Goal: Check status: Check status

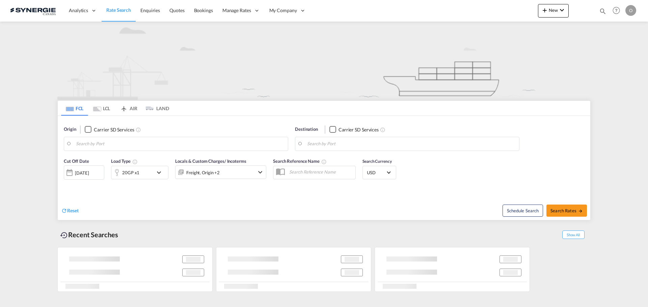
type input "Saskatoon, SK, CASAK"
type input "Navegantes, BRNVT"
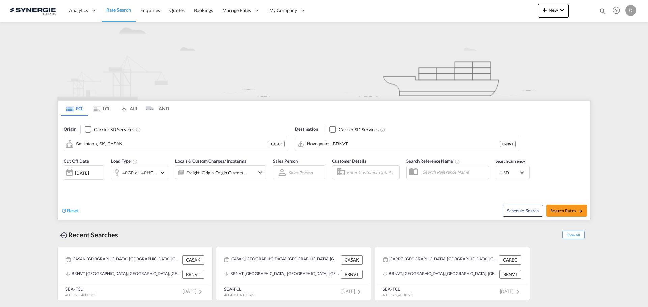
click at [603, 10] on md-icon "icon-magnify" at bounding box center [602, 10] width 7 height 7
click at [546, 11] on input at bounding box center [552, 11] width 84 height 12
paste input "SYC002546"
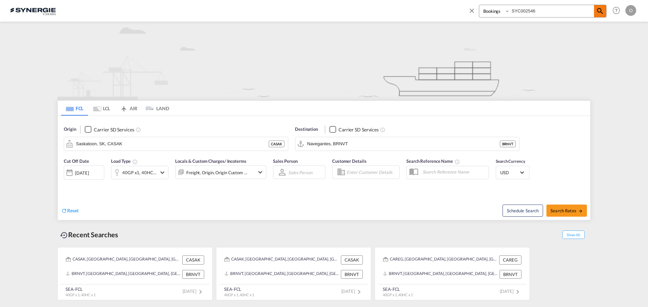
type input "SYC002546"
click at [598, 15] on span at bounding box center [600, 11] width 12 height 12
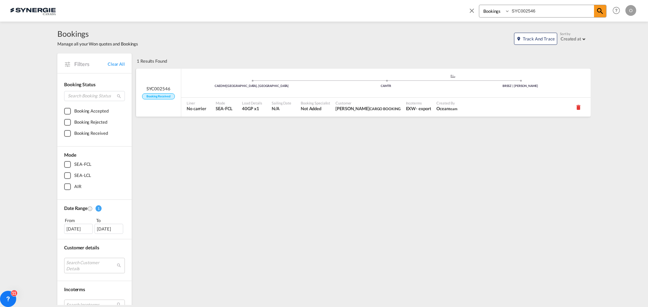
click at [301, 110] on span "Not Added" at bounding box center [315, 109] width 29 height 6
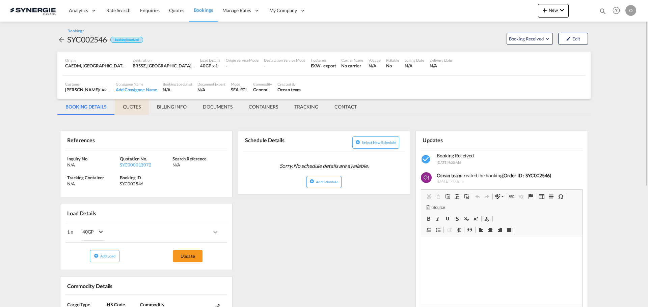
click at [135, 109] on md-tab-item "QUOTES" at bounding box center [132, 107] width 34 height 16
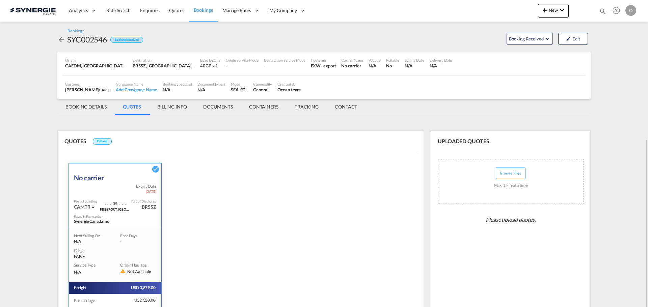
scroll to position [77, 0]
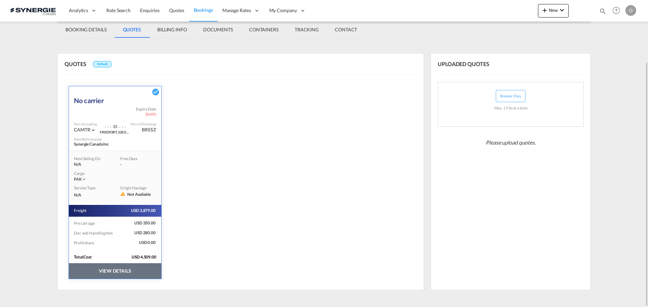
click at [136, 274] on button "VIEW DETAILS" at bounding box center [115, 272] width 92 height 16
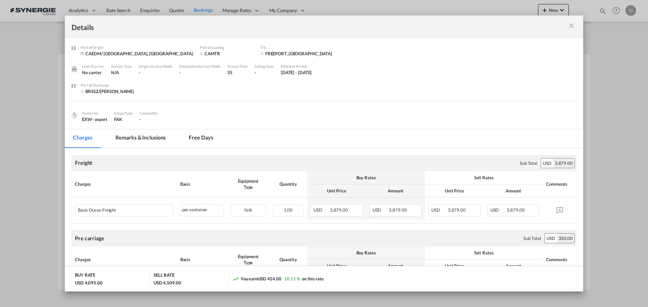
click at [145, 137] on md-tab-item "Remarks & Inclusions" at bounding box center [140, 139] width 66 height 19
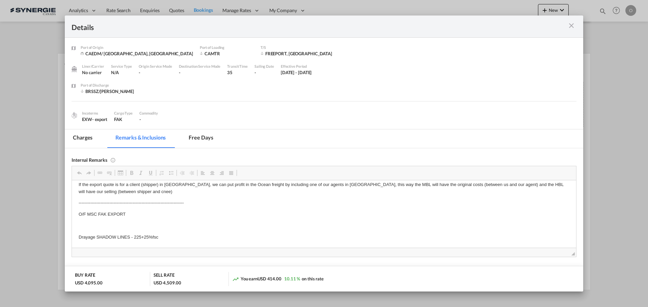
scroll to position [34, 0]
